Goal: Navigation & Orientation: Find specific page/section

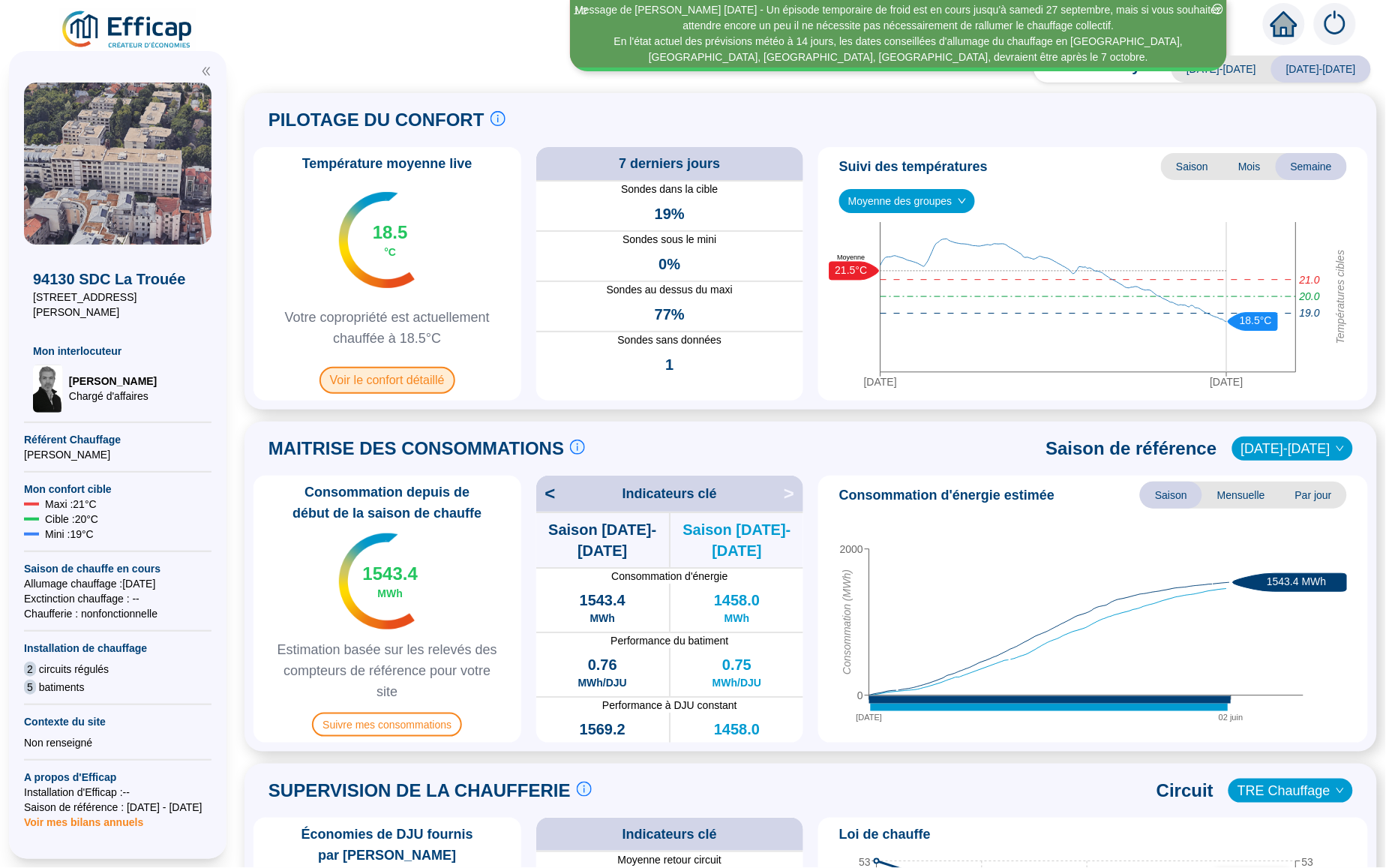
click at [416, 381] on span "Voir le confort détaillé" at bounding box center [388, 380] width 136 height 27
